Goal: Information Seeking & Learning: Check status

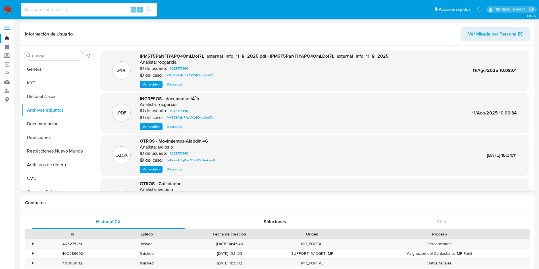
select select "10"
type input "776822838"
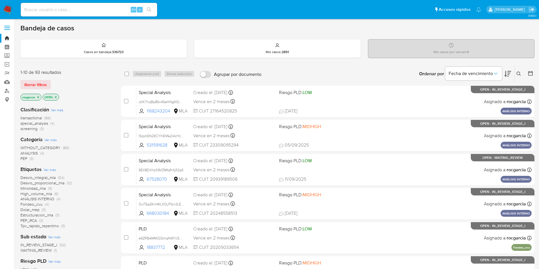
click at [48, 7] on input at bounding box center [89, 9] width 136 height 7
paste input "776822838"
type input "776822838"
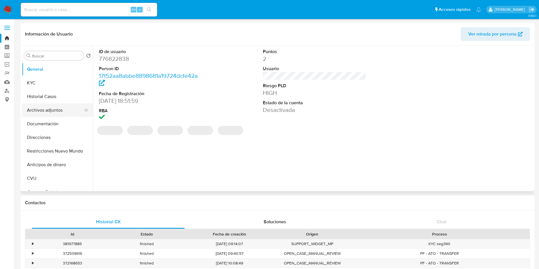
select select "10"
click at [36, 108] on button "Archivos adjuntos" at bounding box center [55, 110] width 67 height 14
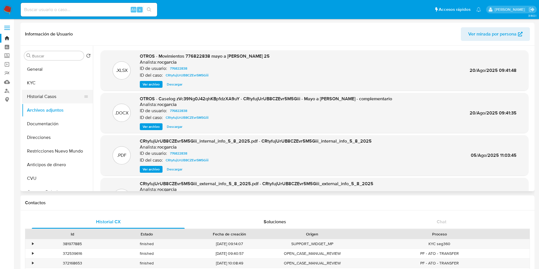
click at [55, 94] on button "Historial Casos" at bounding box center [55, 97] width 67 height 14
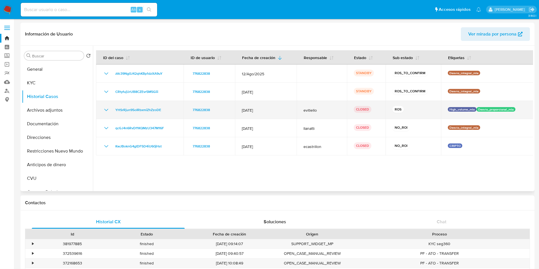
click at [103, 108] on icon "Mostrar/Ocultar" at bounding box center [106, 110] width 7 height 7
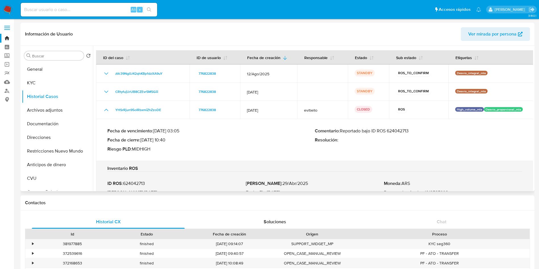
click at [397, 130] on p "Comentario : Reportado bajo ID ROS 624042713" at bounding box center [419, 131] width 208 height 6
